Goal: Transaction & Acquisition: Subscribe to service/newsletter

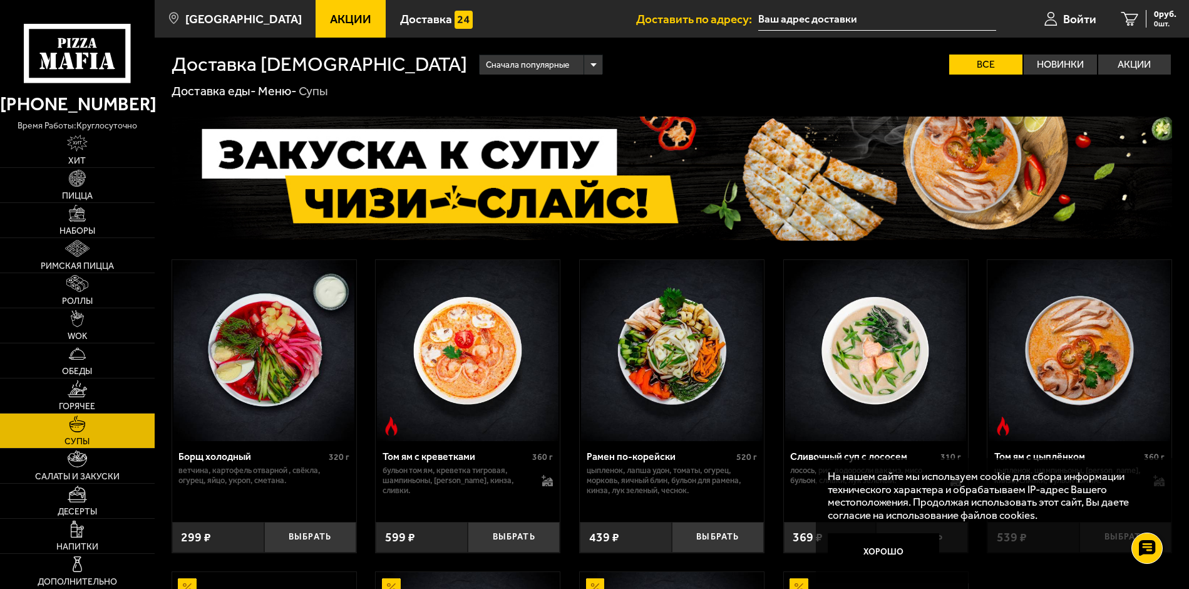
scroll to position [435, 0]
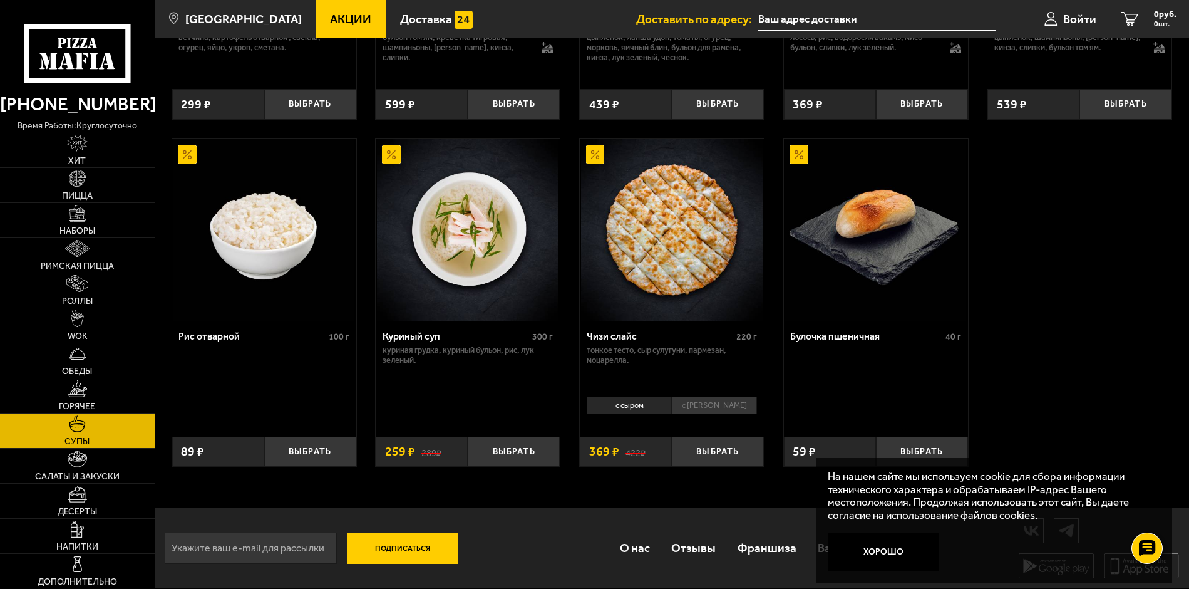
click at [824, 549] on div "На нашем сайте мы используем cookie для сбора информации технического характера…" at bounding box center [994, 520] width 357 height 125
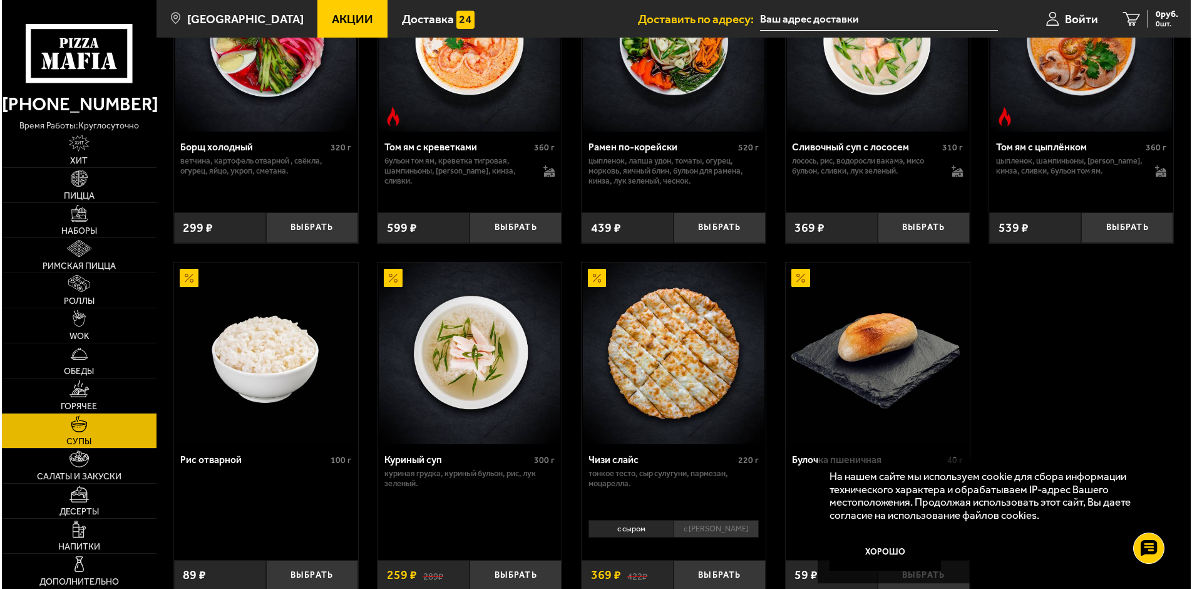
scroll to position [0, 0]
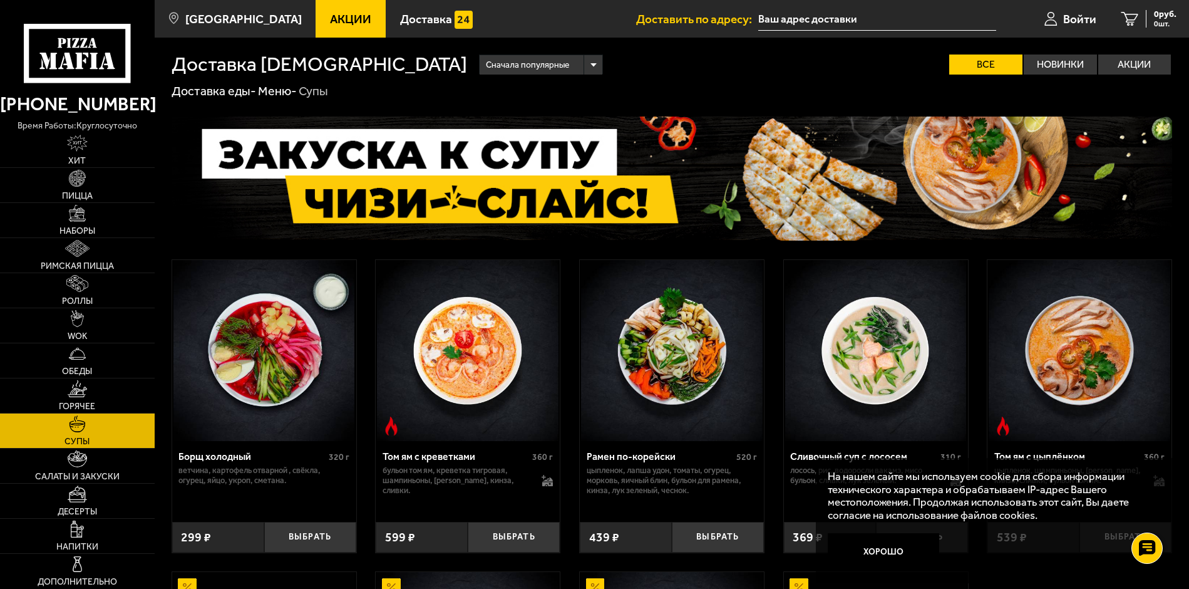
click at [336, 299] on img at bounding box center [264, 351] width 182 height 182
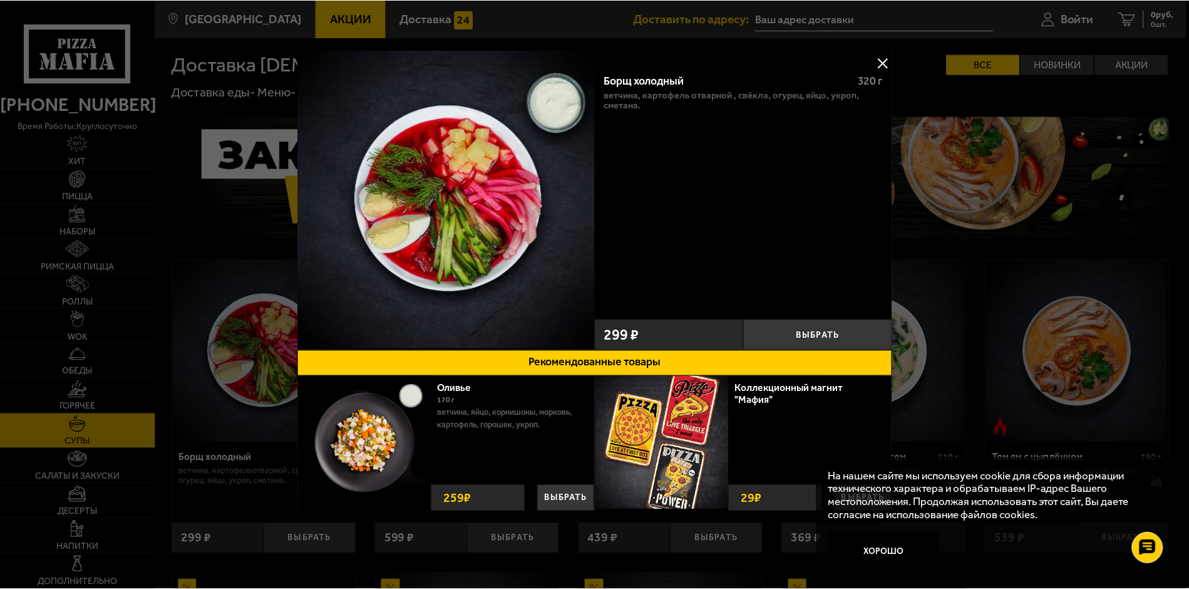
scroll to position [435, 0]
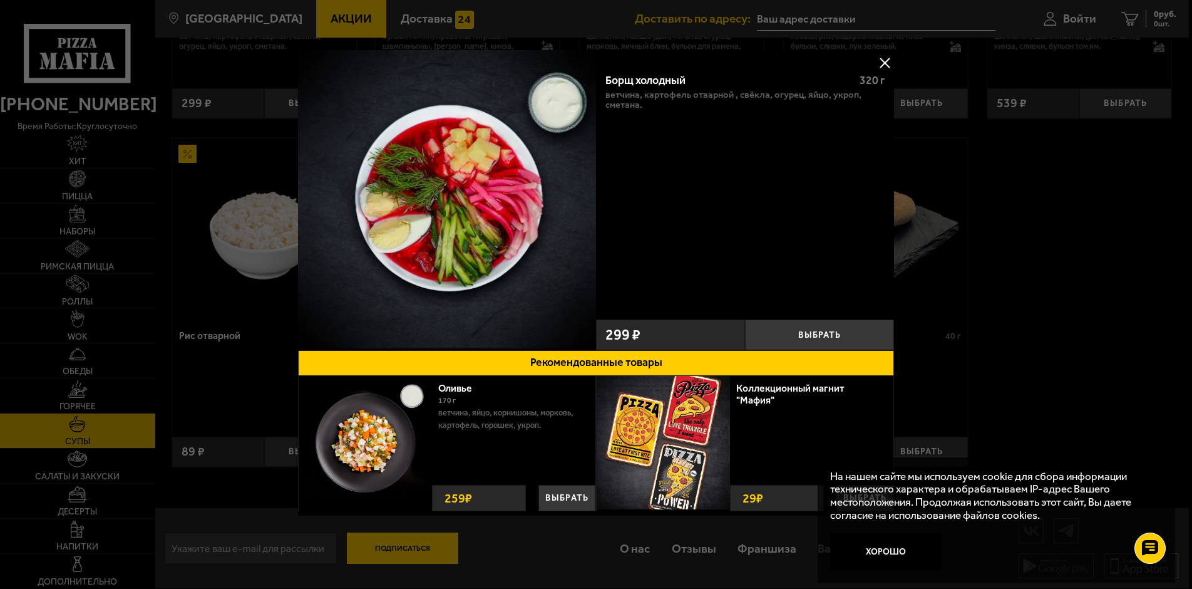
click at [854, 16] on div at bounding box center [596, 294] width 1192 height 589
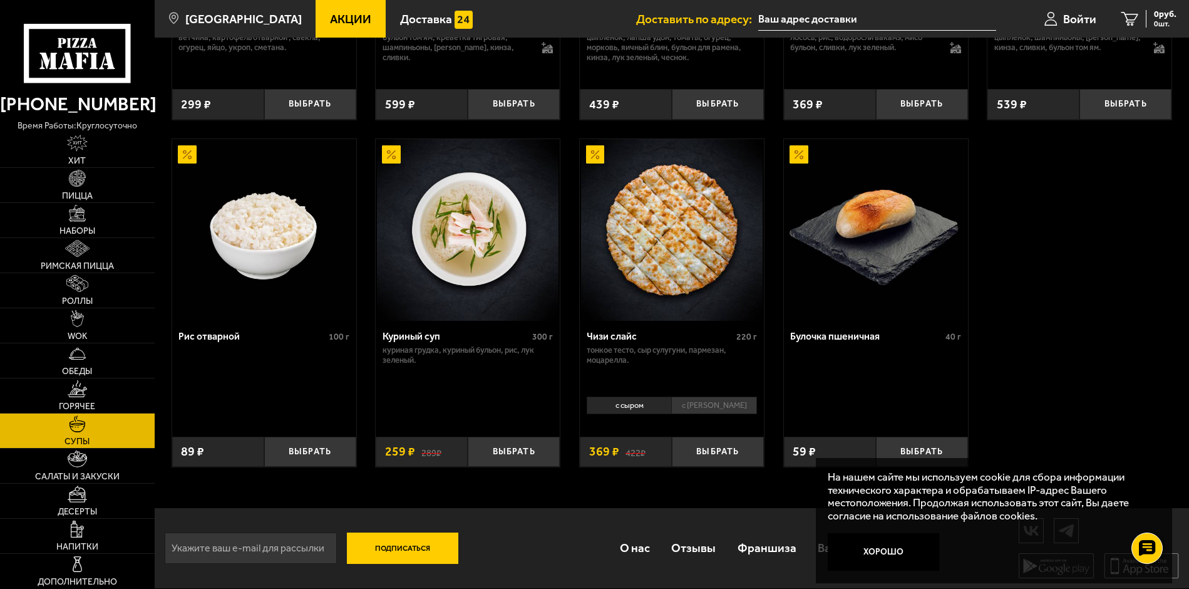
click at [418, 551] on button "Подписаться" at bounding box center [402, 547] width 111 height 31
